Goal: Task Accomplishment & Management: Manage account settings

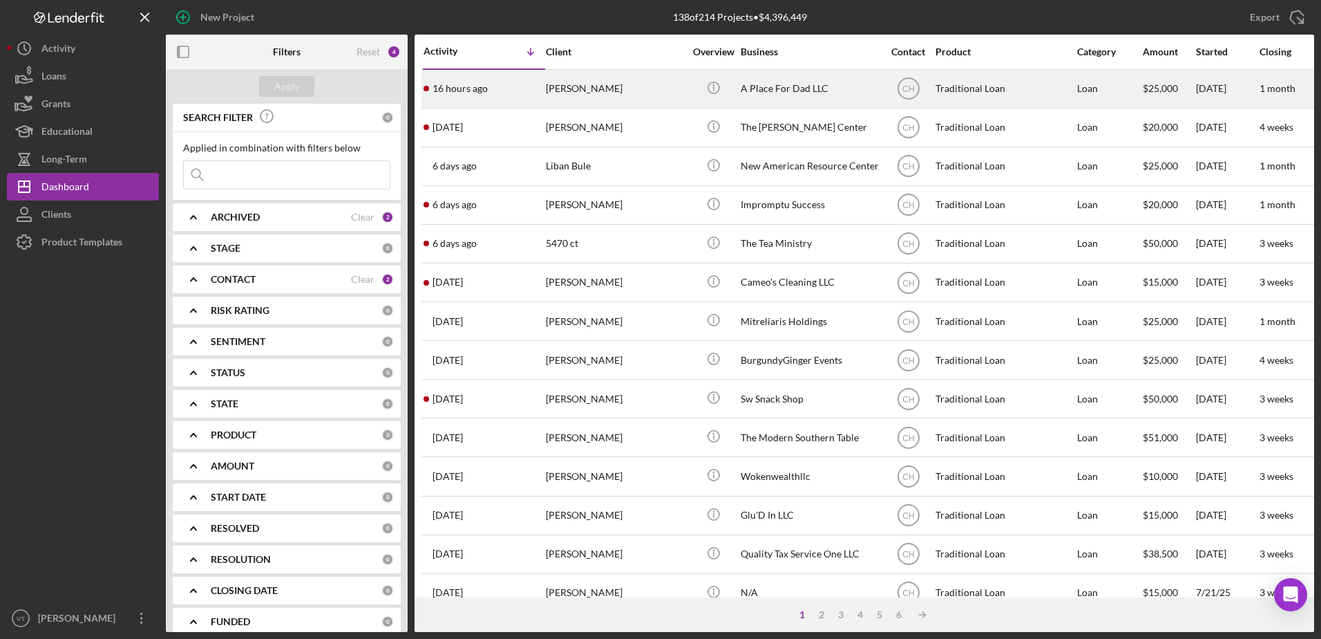
click at [661, 86] on div "[PERSON_NAME]" at bounding box center [615, 88] width 138 height 37
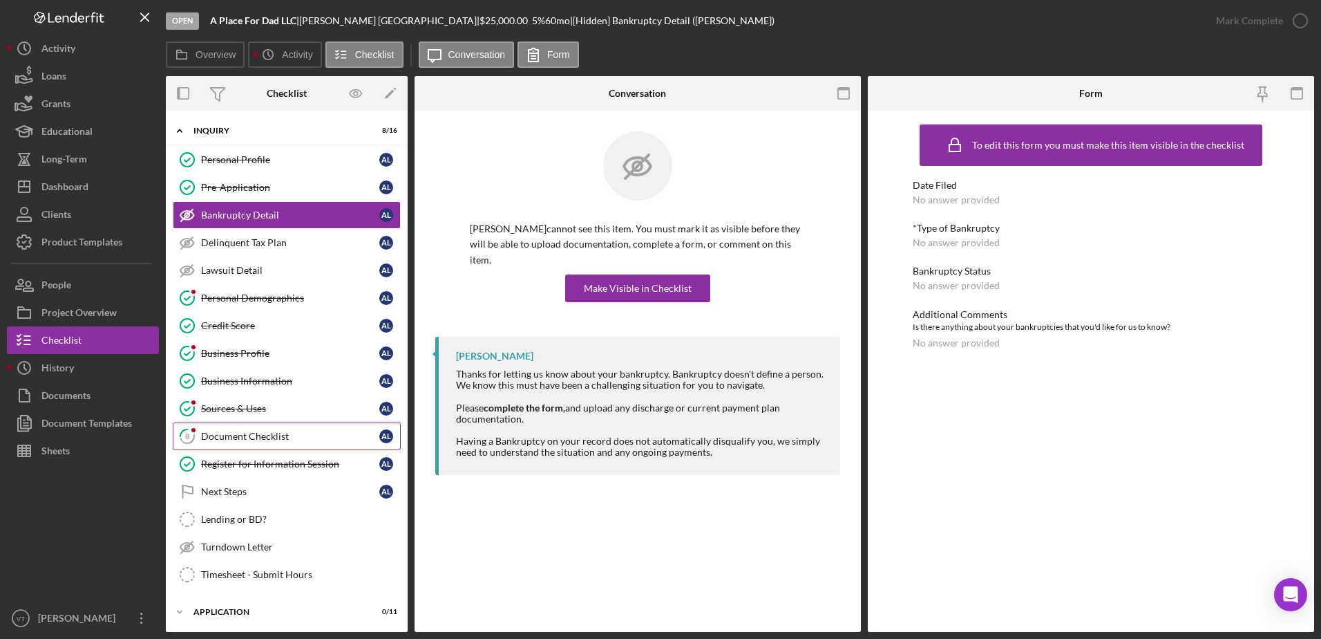
click at [323, 435] on div "Document Checklist" at bounding box center [290, 436] width 178 height 11
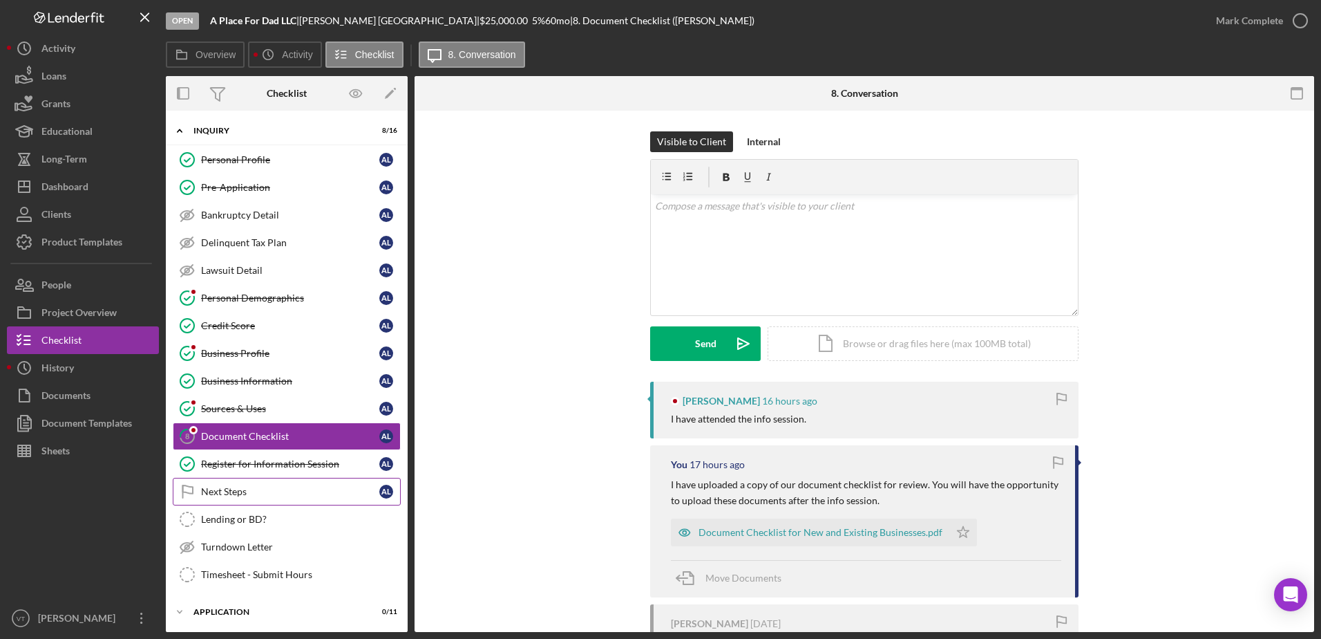
click at [308, 494] on div "Next Steps" at bounding box center [290, 491] width 178 height 11
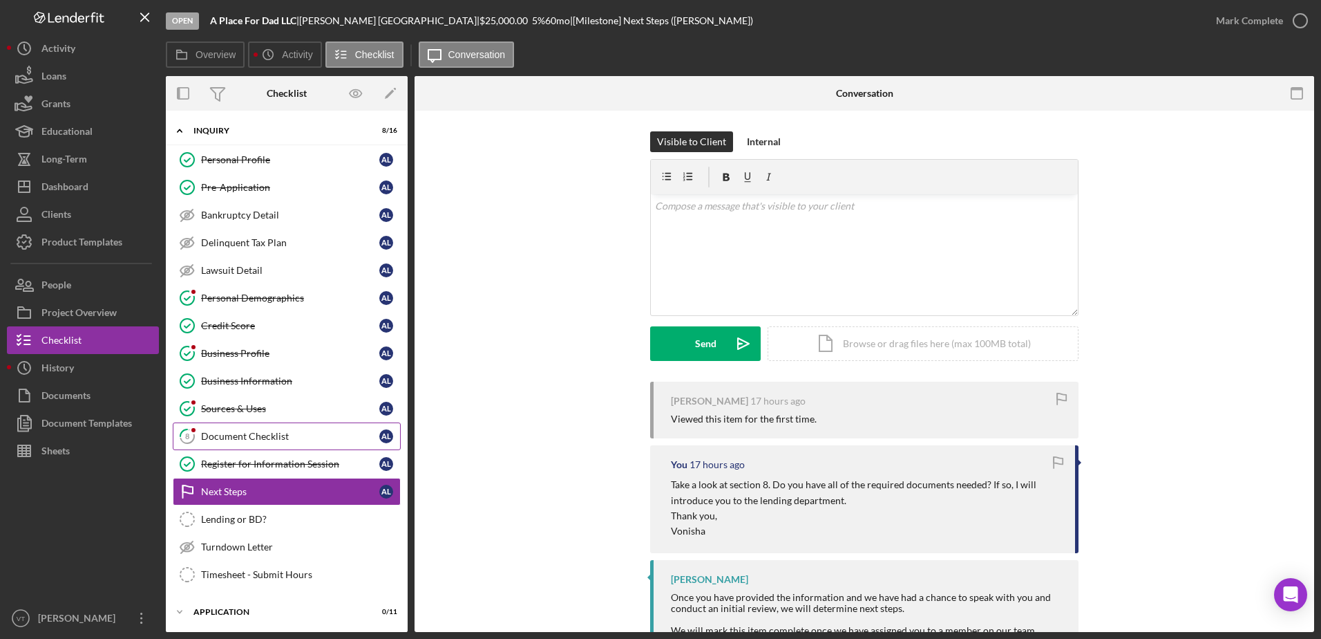
click at [324, 443] on link "8 Document Checklist A L" at bounding box center [287, 436] width 228 height 28
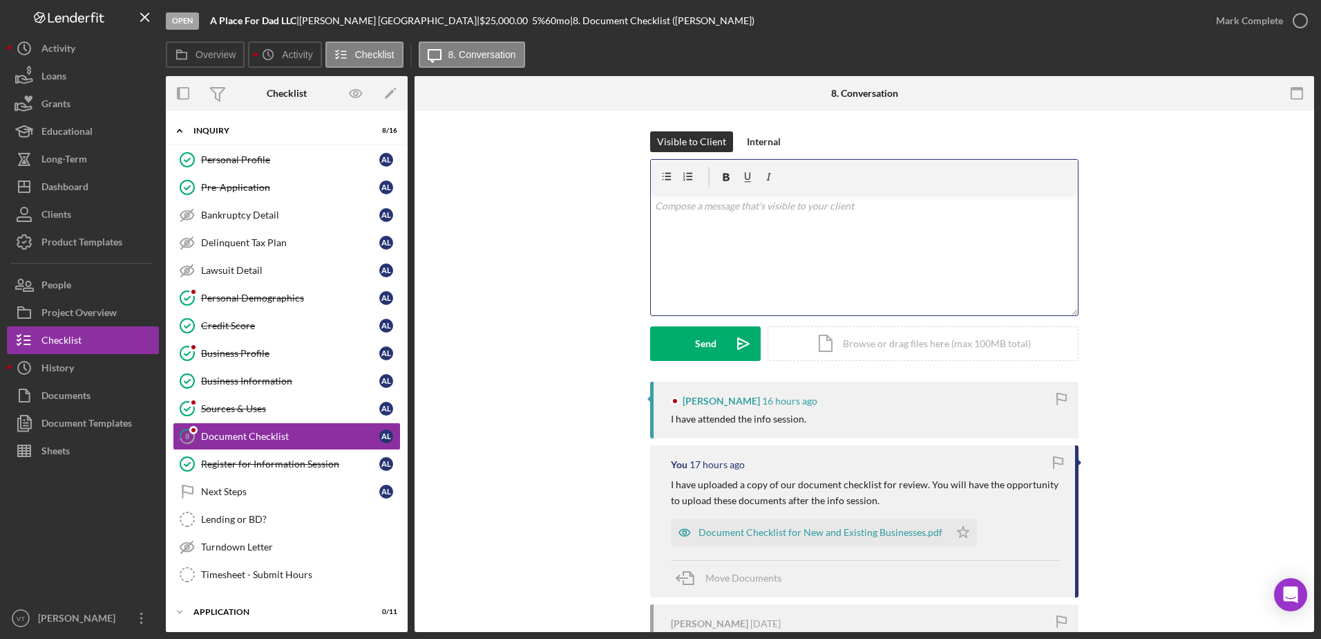
click at [748, 238] on div "v Color teal Color pink Remove color Add row above Add row below Add column bef…" at bounding box center [864, 254] width 427 height 121
click at [1297, 21] on icon "button" at bounding box center [1300, 20] width 35 height 35
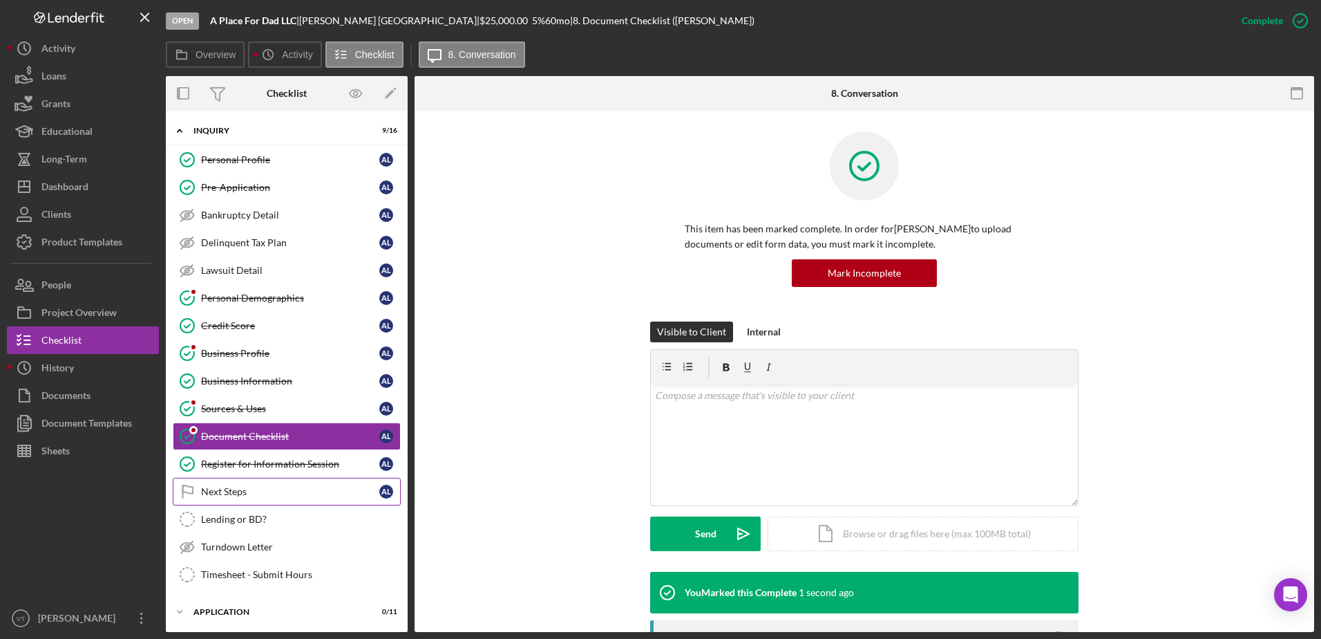
click at [338, 492] on div "Next Steps" at bounding box center [290, 491] width 178 height 11
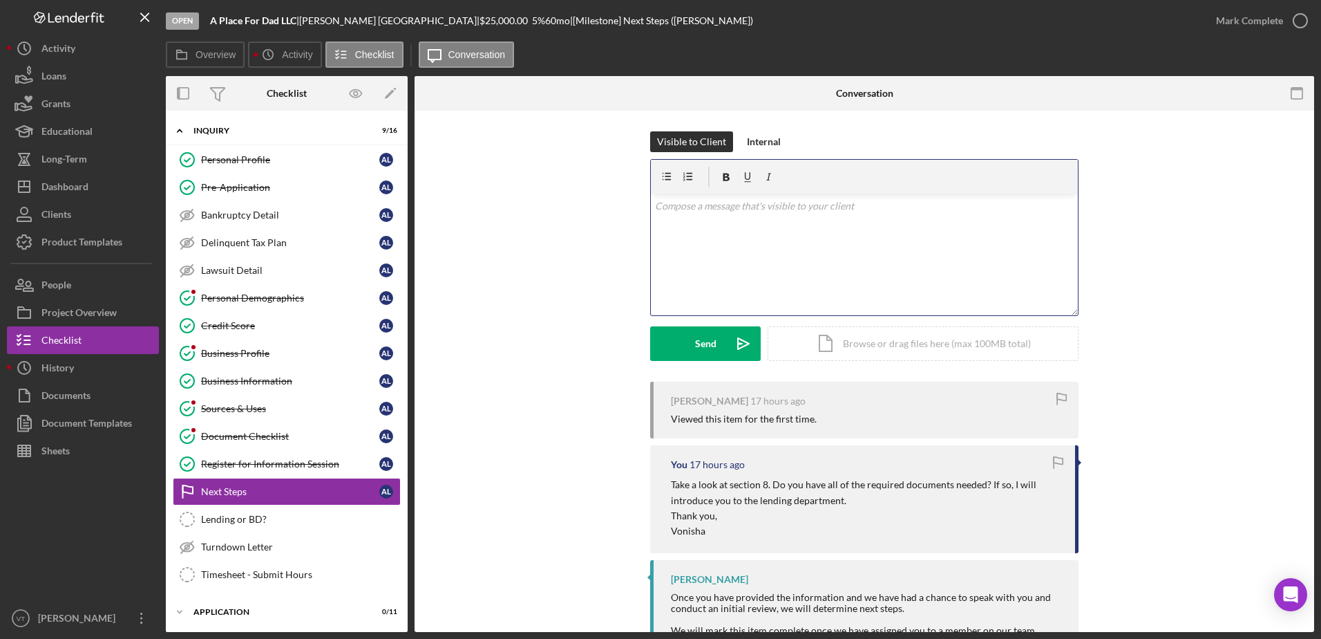
click at [728, 261] on div "v Color teal Color pink Remove color Add row above Add row below Add column bef…" at bounding box center [864, 254] width 427 height 121
